Goal: Find specific page/section: Find specific page/section

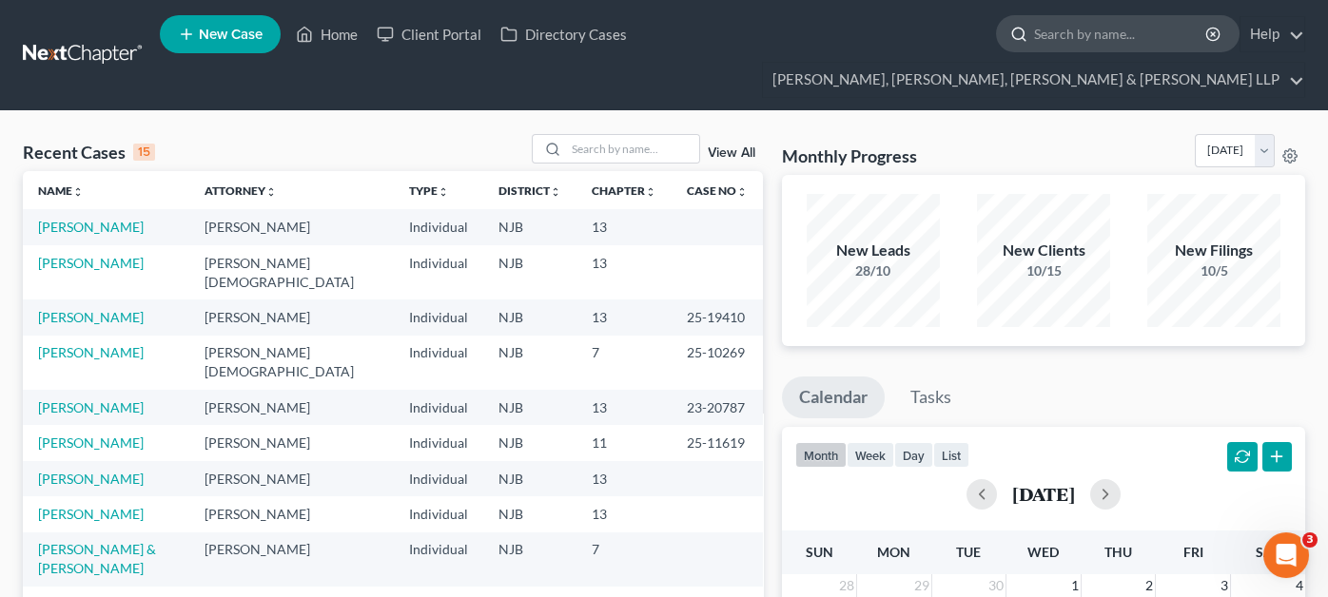
click at [1034, 34] on input "search" at bounding box center [1121, 33] width 174 height 35
type input "[PERSON_NAME]"
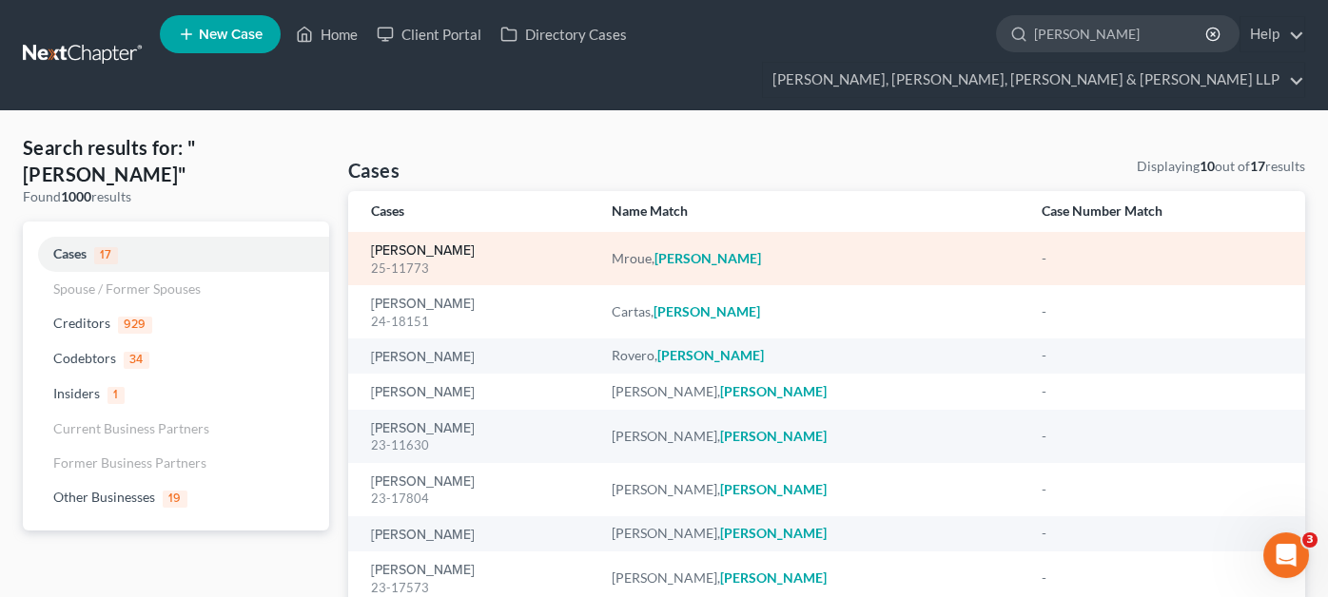
click at [414, 245] on link "[PERSON_NAME]" at bounding box center [423, 251] width 104 height 13
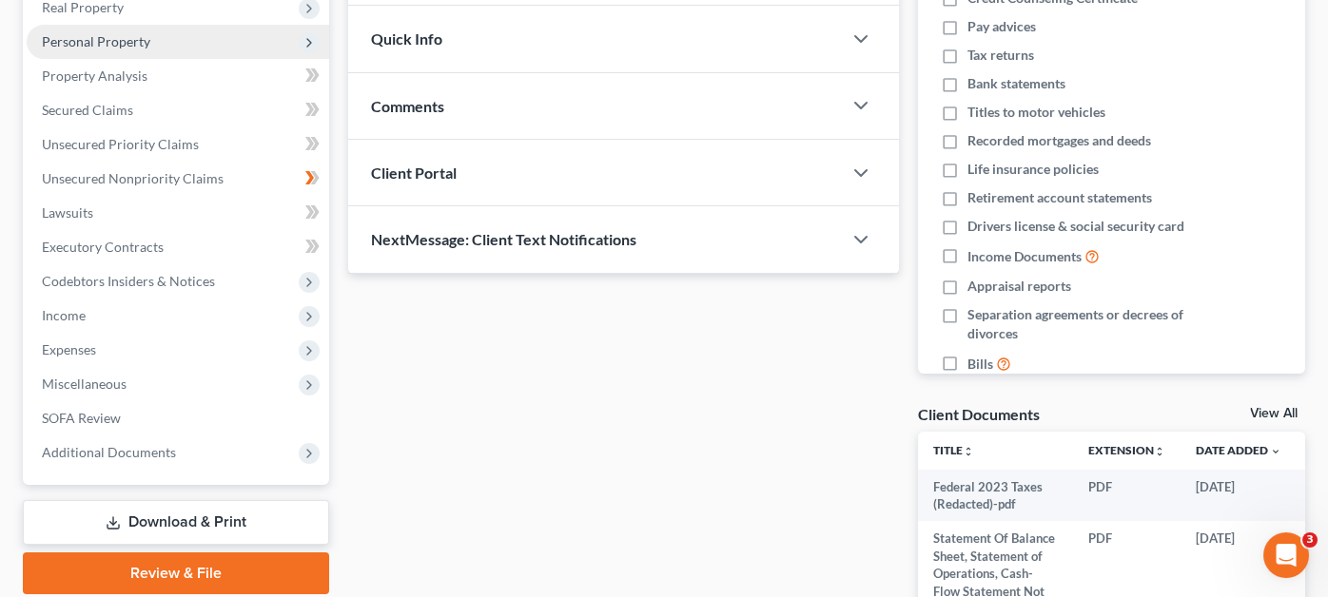
scroll to position [380, 0]
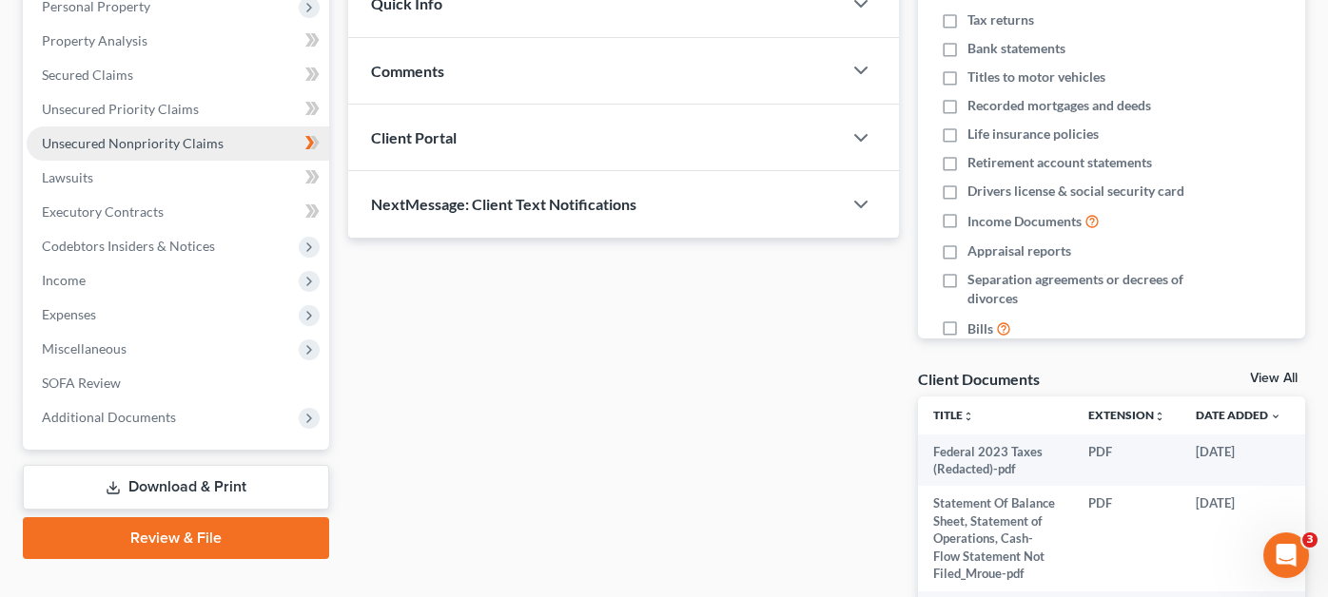
click at [181, 135] on span "Unsecured Nonpriority Claims" at bounding box center [133, 143] width 182 height 16
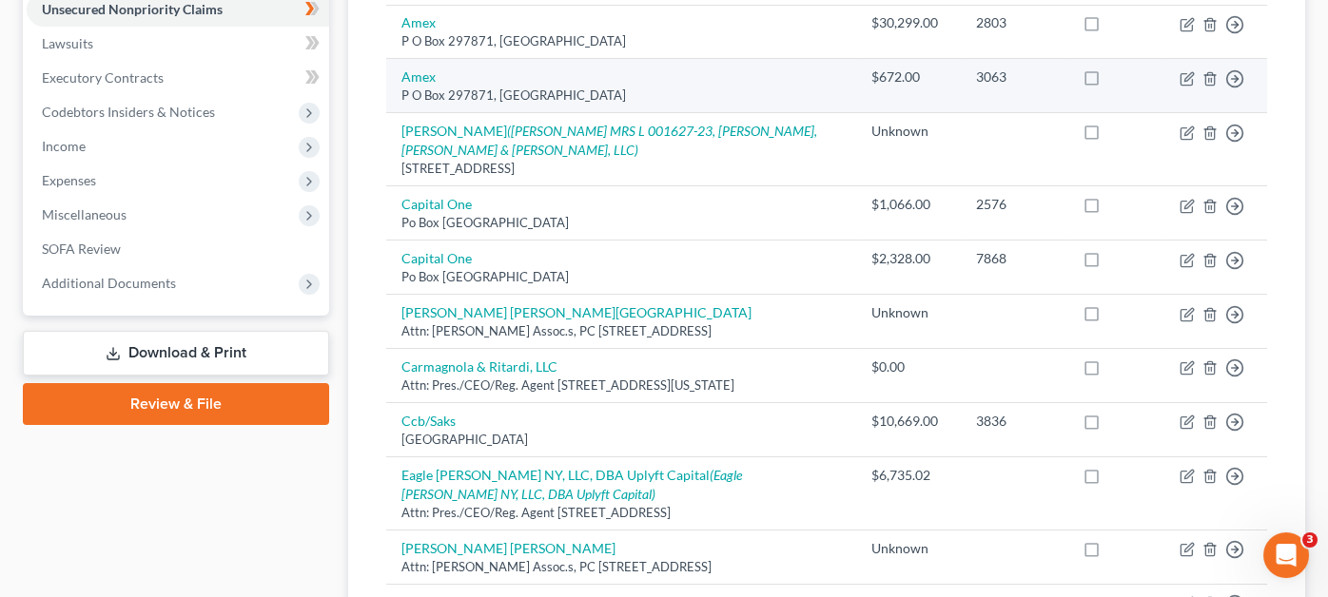
scroll to position [190, 0]
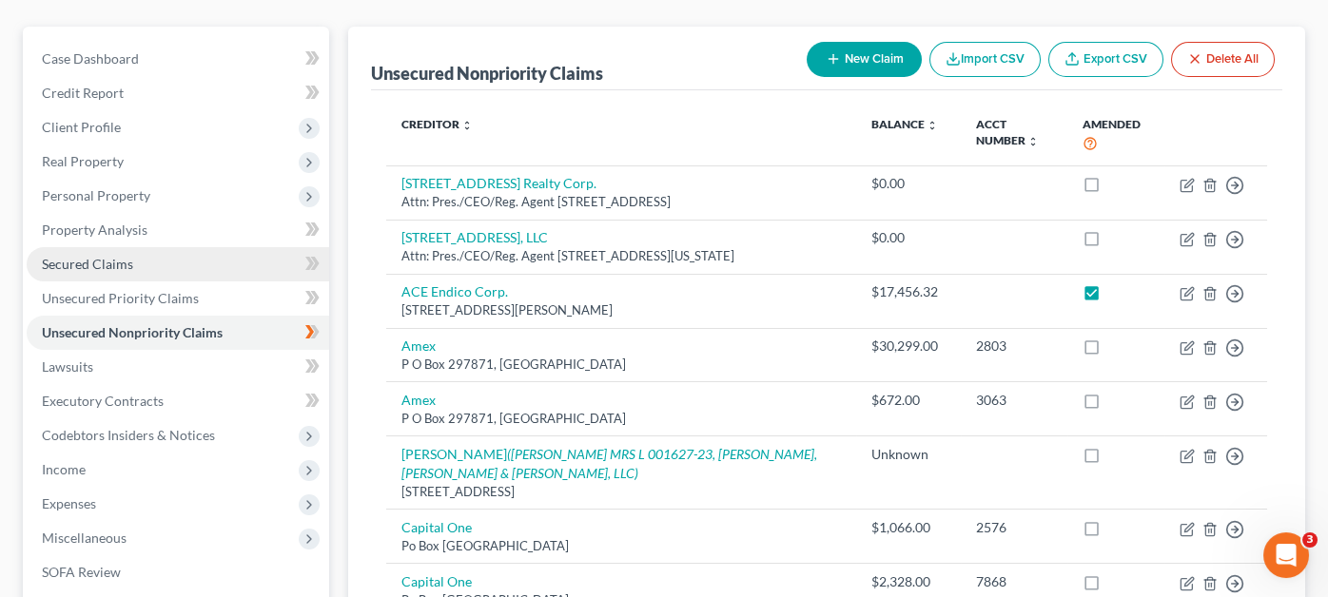
click at [107, 256] on span "Secured Claims" at bounding box center [87, 264] width 91 height 16
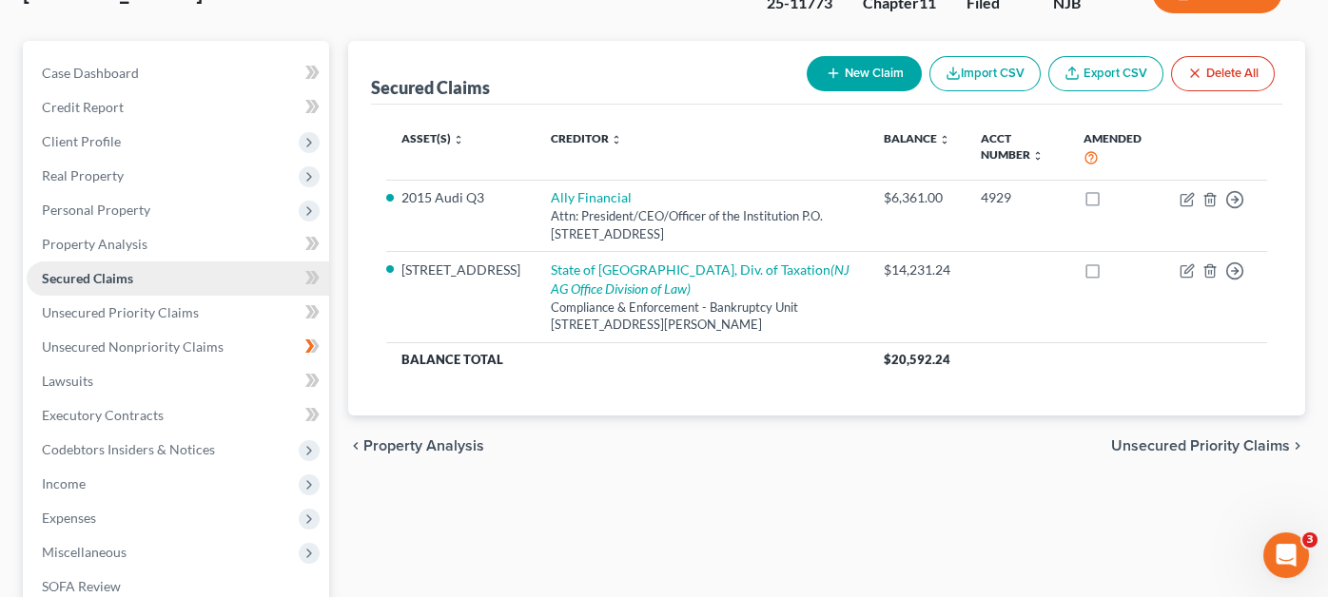
scroll to position [190, 0]
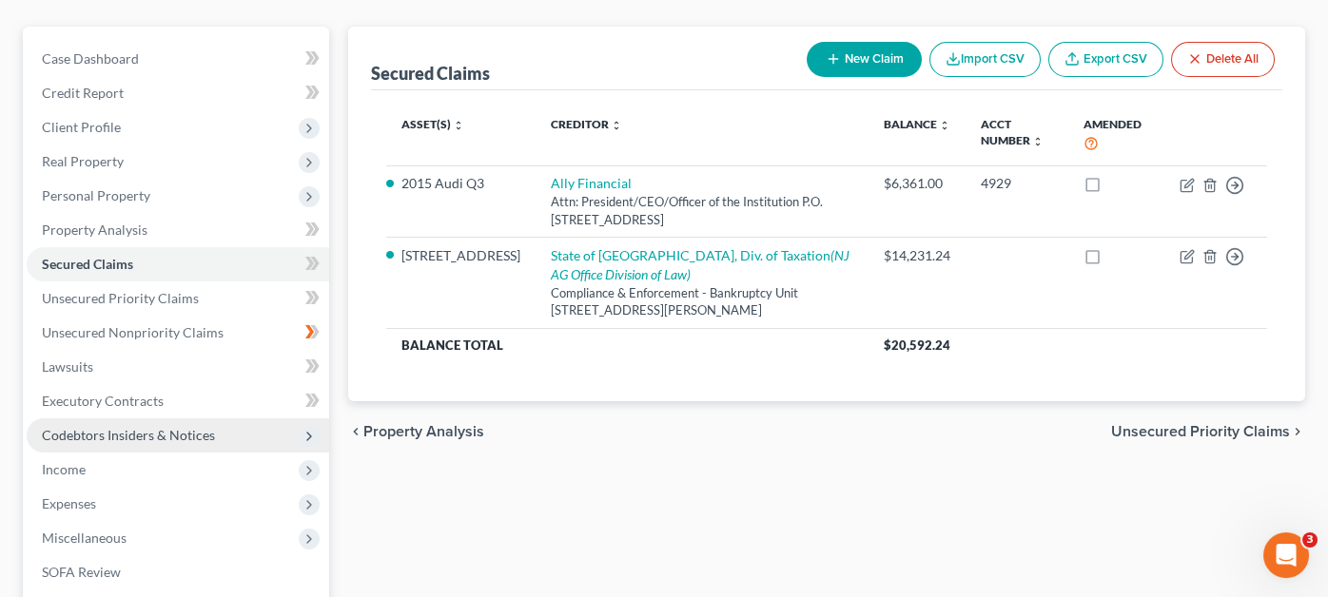
click at [191, 427] on span "Codebtors Insiders & Notices" at bounding box center [128, 435] width 173 height 16
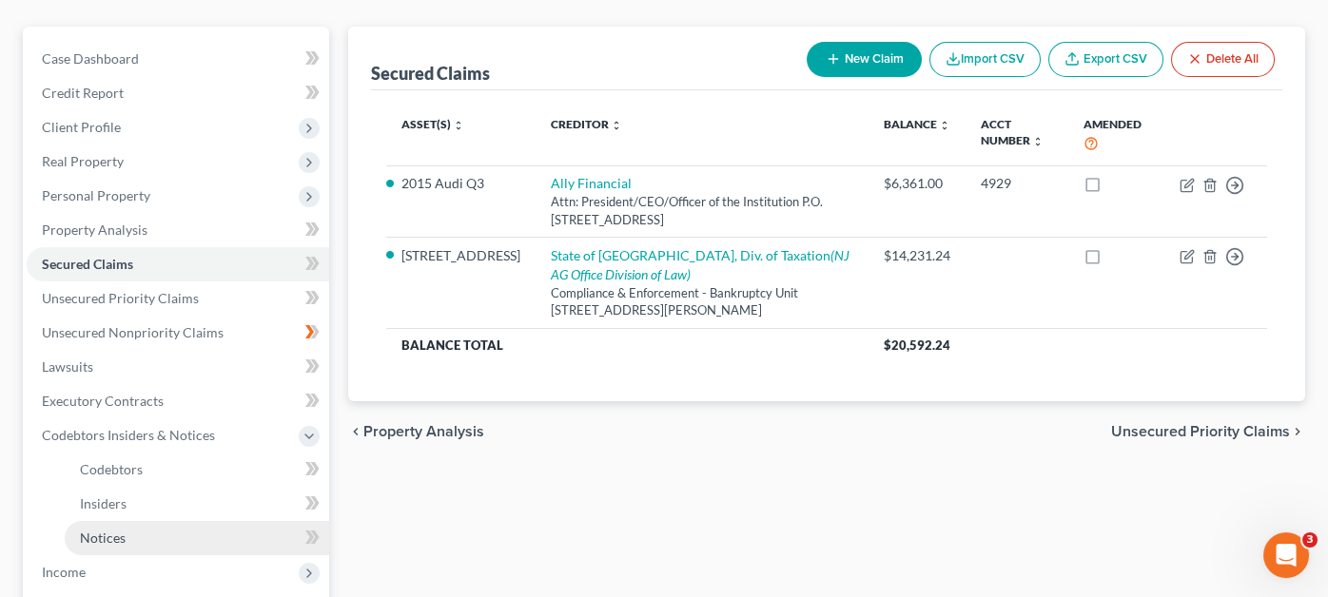
click at [176, 521] on link "Notices" at bounding box center [197, 538] width 264 height 34
